Goal: Information Seeking & Learning: Learn about a topic

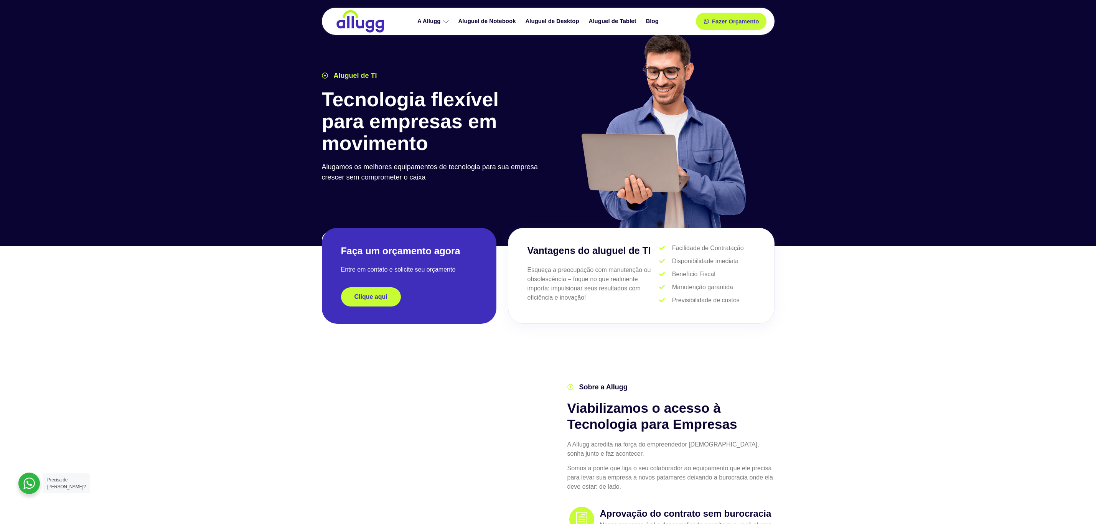
click at [506, 20] on link "Aluguel de Notebook" at bounding box center [487, 21] width 67 height 13
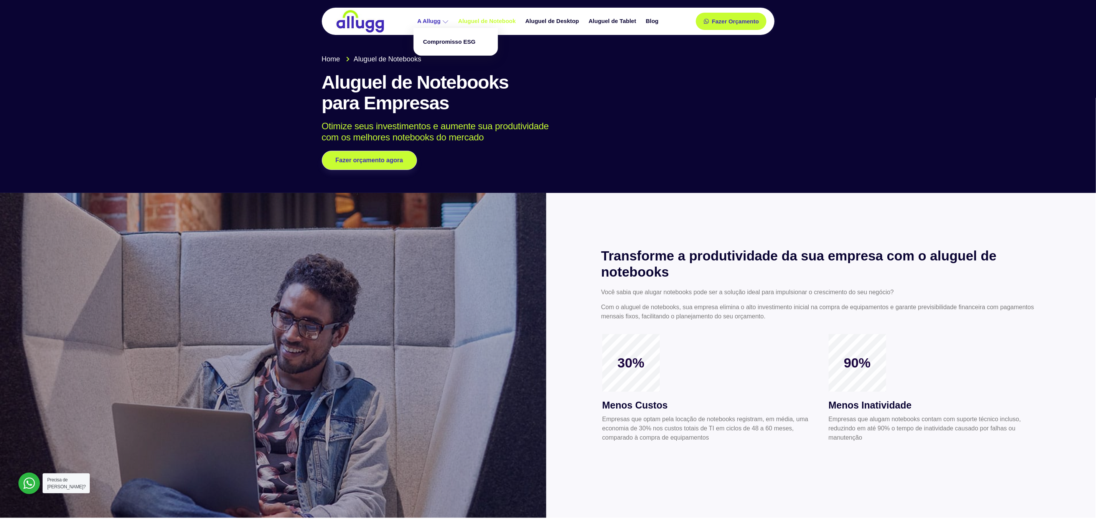
click at [443, 25] on link "A Allugg" at bounding box center [433, 21] width 41 height 13
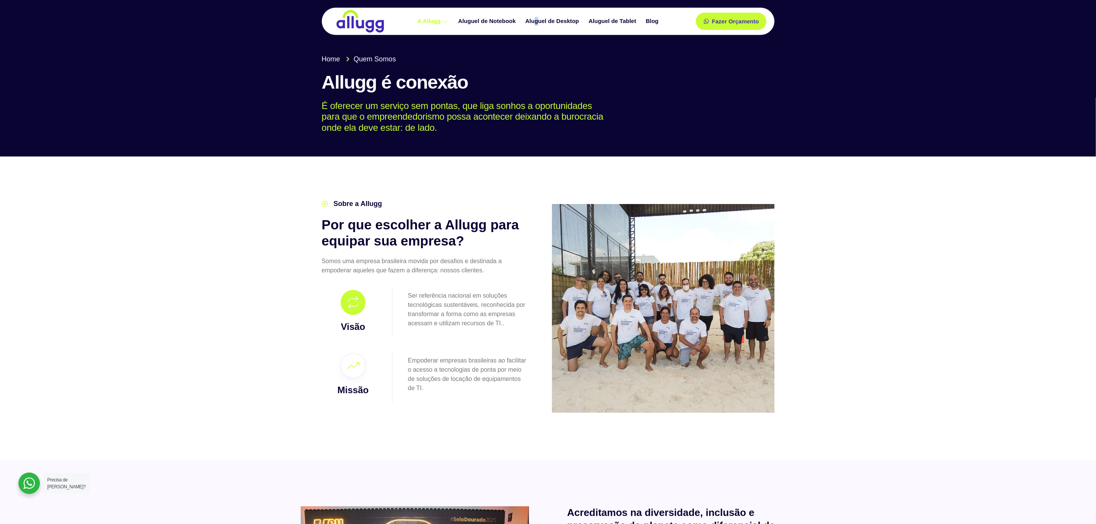
click at [536, 30] on div "A Allugg Compromisso ESG Aluguel de Notebook Aluguel de Desktop Aluguel de Tabl…" at bounding box center [539, 21] width 290 height 27
click at [503, 26] on link "Aluguel de Notebook" at bounding box center [487, 21] width 67 height 13
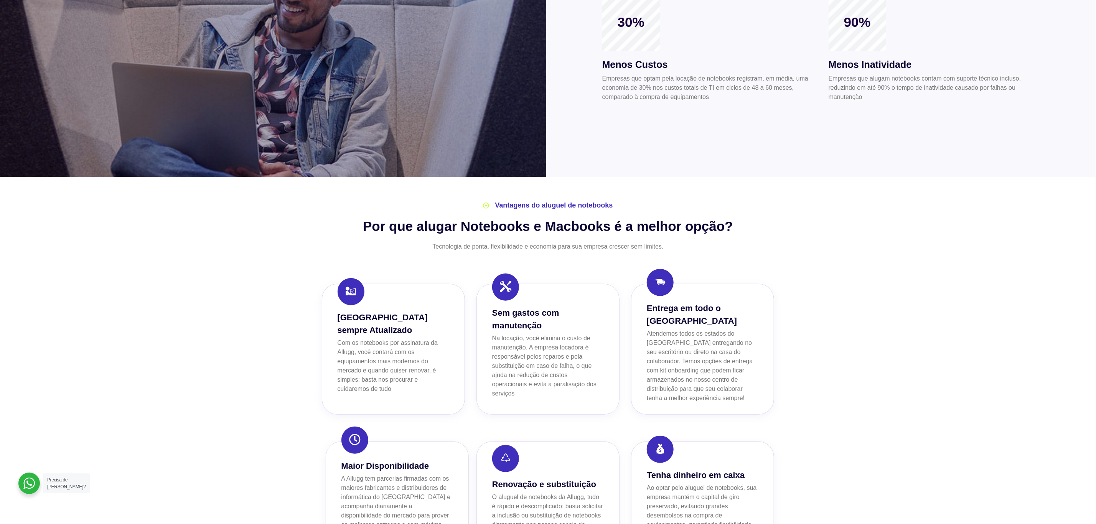
scroll to position [345, 0]
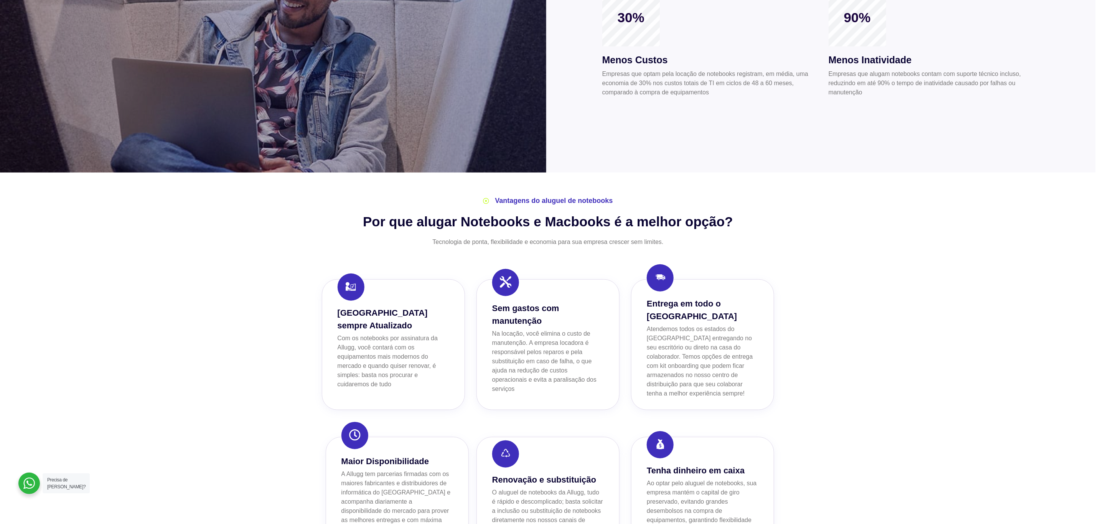
click at [657, 216] on h2 "Por que alugar Notebooks e Macbooks é a melhor opção?" at bounding box center [548, 222] width 453 height 16
drag, startPoint x: 657, startPoint y: 216, endPoint x: 587, endPoint y: 198, distance: 72.5
click at [614, 211] on div "Vantagens do aluguel de notebooks Por que alugar Notebooks e Macbooks é a melho…" at bounding box center [548, 375] width 460 height 367
click at [537, 201] on span "Vantagens do aluguel de notebooks" at bounding box center [553, 201] width 120 height 10
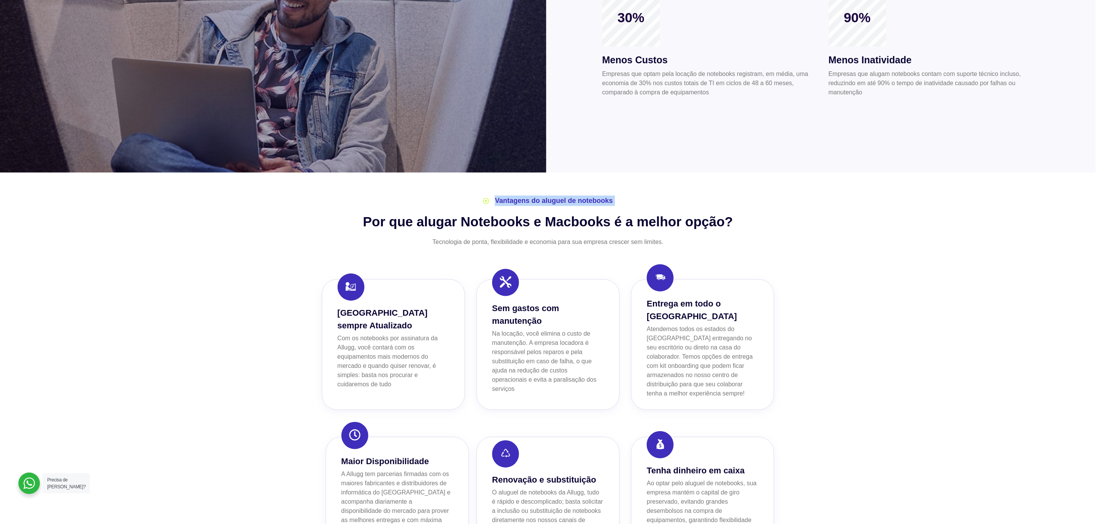
click at [537, 201] on span "Vantagens do aluguel de notebooks" at bounding box center [553, 201] width 120 height 10
click at [638, 180] on div at bounding box center [548, 375] width 1096 height 405
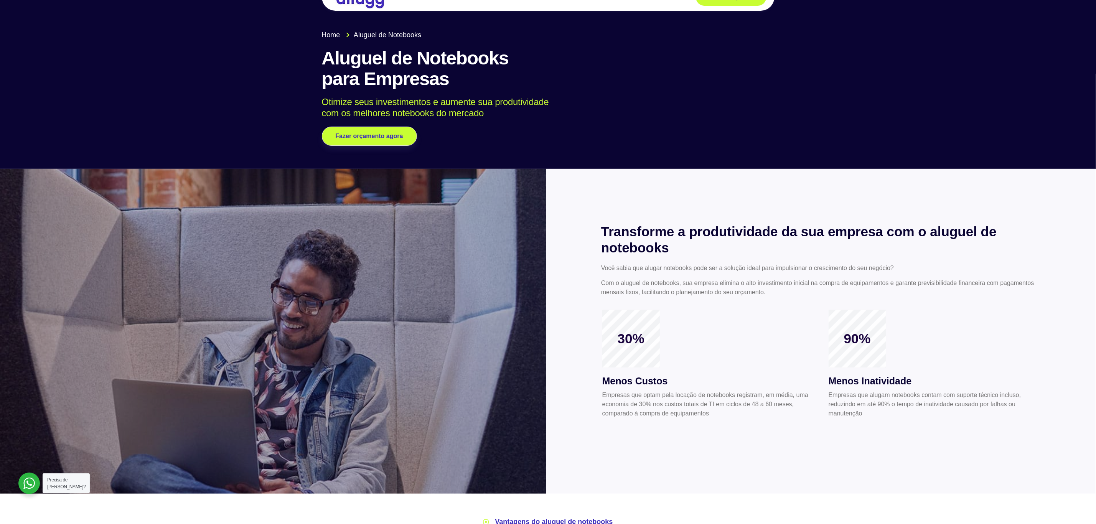
scroll to position [0, 0]
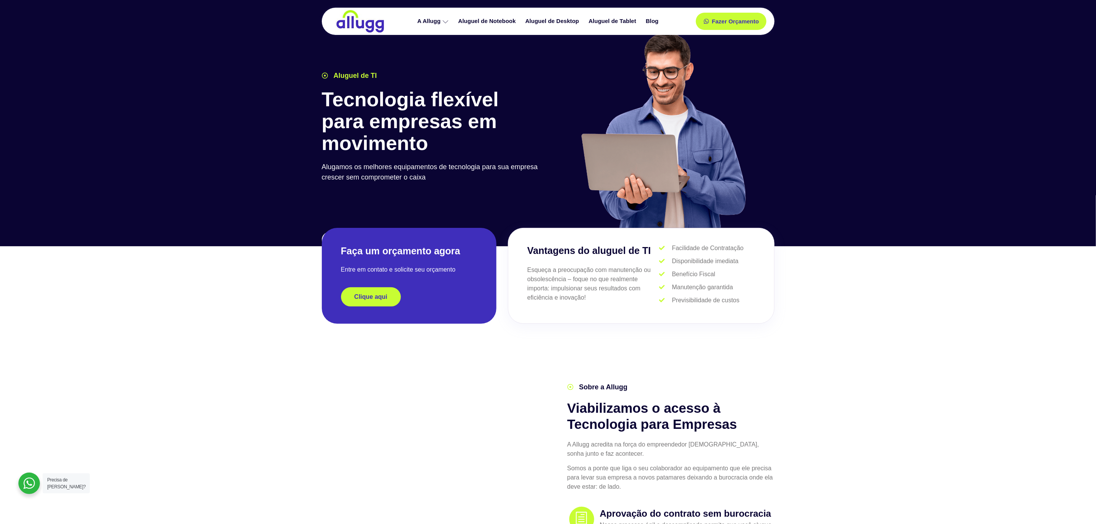
click at [354, 29] on img at bounding box center [360, 21] width 50 height 23
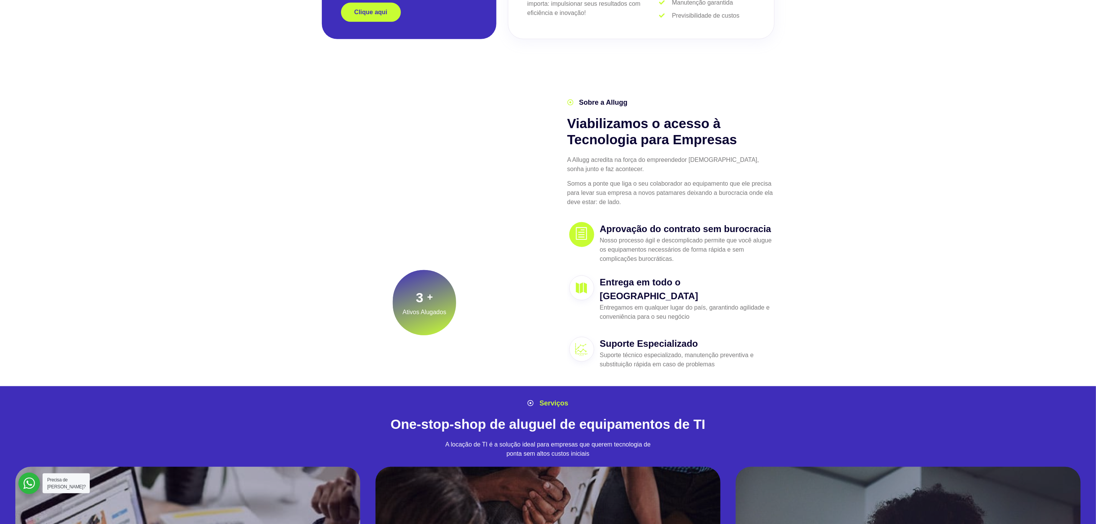
scroll to position [460, 0]
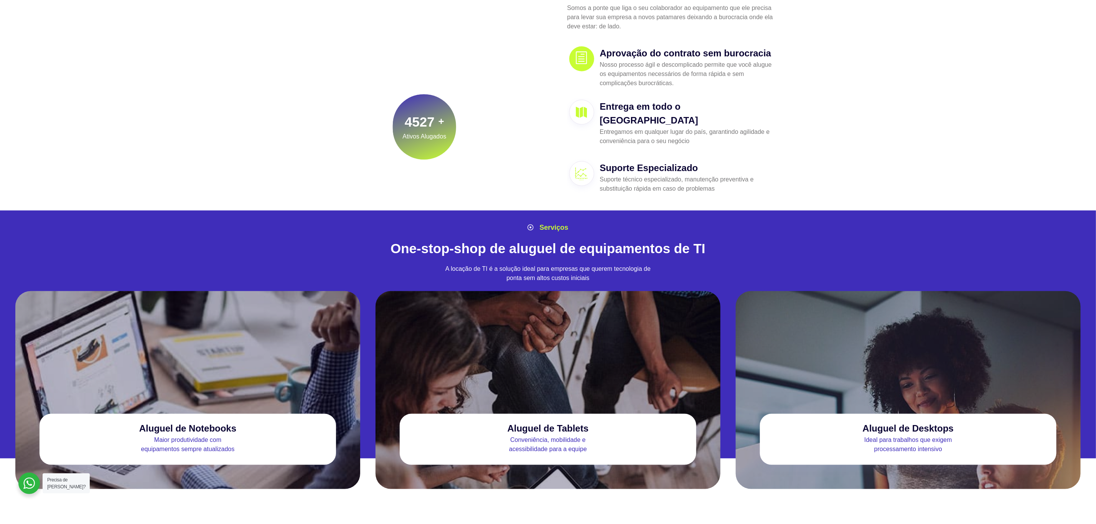
drag, startPoint x: 182, startPoint y: 429, endPoint x: 186, endPoint y: 416, distance: 13.5
click at [182, 435] on p "Maior produtividade com equipamentos sempre atualizados" at bounding box center [187, 444] width 296 height 18
click at [189, 423] on h3 "Aluguel de Notebooks" at bounding box center [187, 428] width 97 height 10
